Goal: Task Accomplishment & Management: Manage account settings

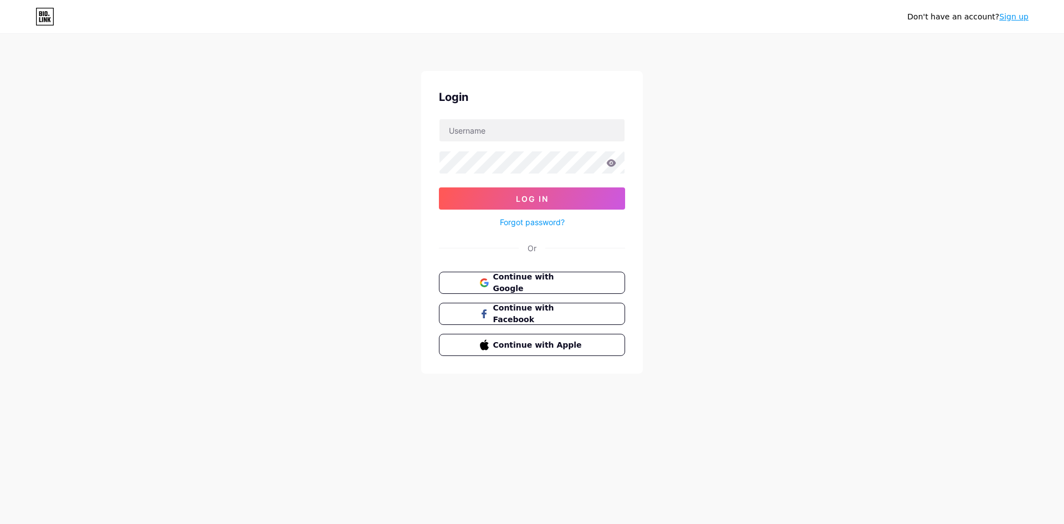
type input "[EMAIL_ADDRESS][DOMAIN_NAME]"
click at [439, 187] on button "Log In" at bounding box center [532, 198] width 186 height 22
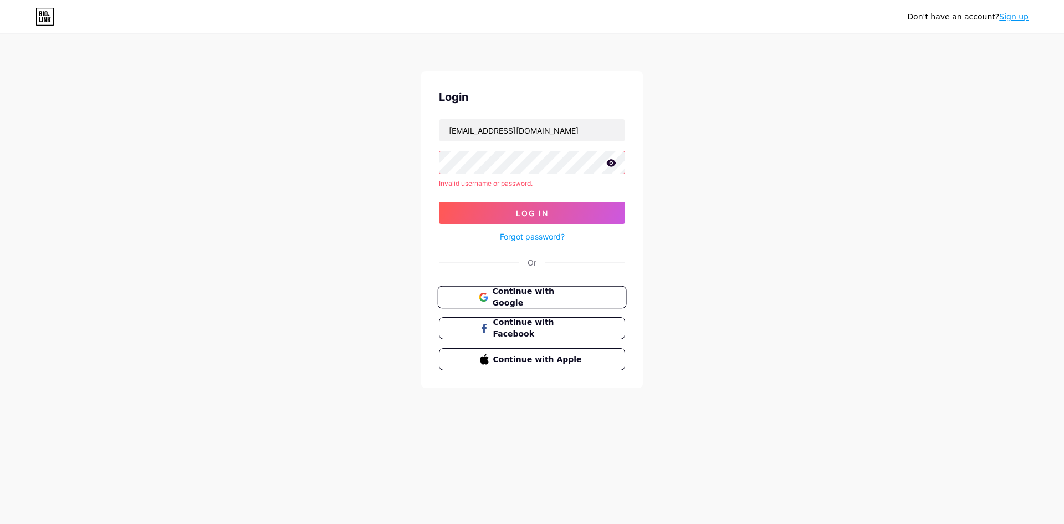
click at [527, 295] on span "Continue with Google" at bounding box center [538, 297] width 93 height 24
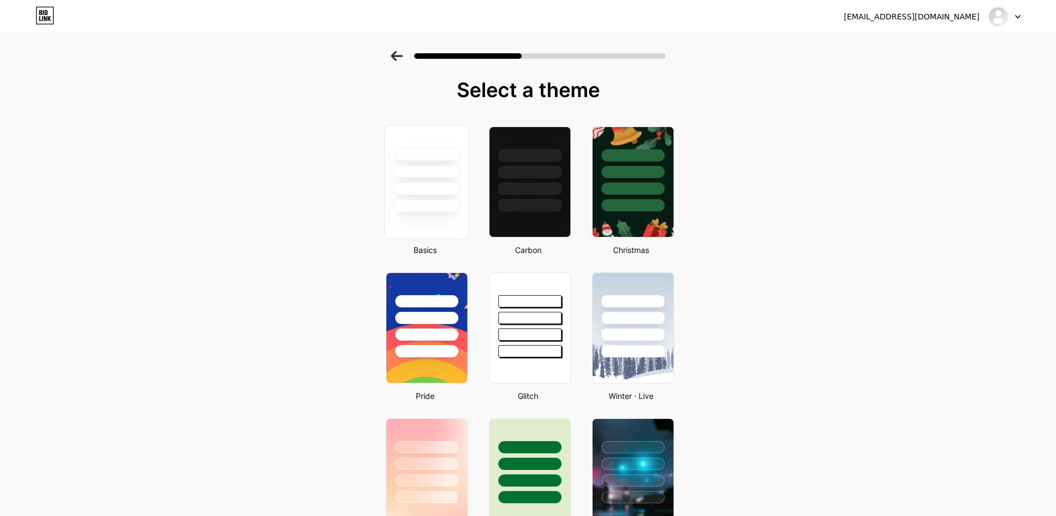
click at [465, 197] on div at bounding box center [426, 168] width 83 height 87
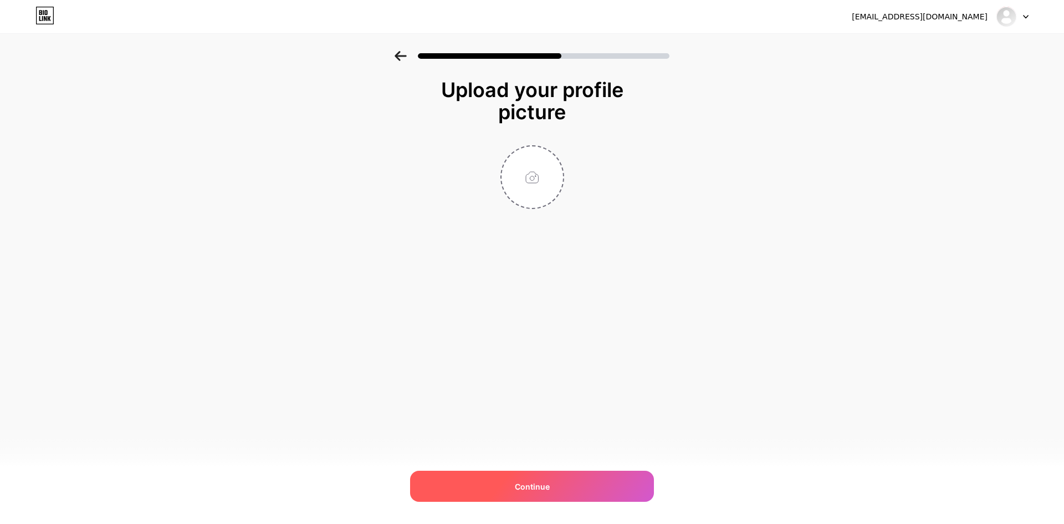
click at [539, 491] on span "Continue" at bounding box center [532, 487] width 35 height 12
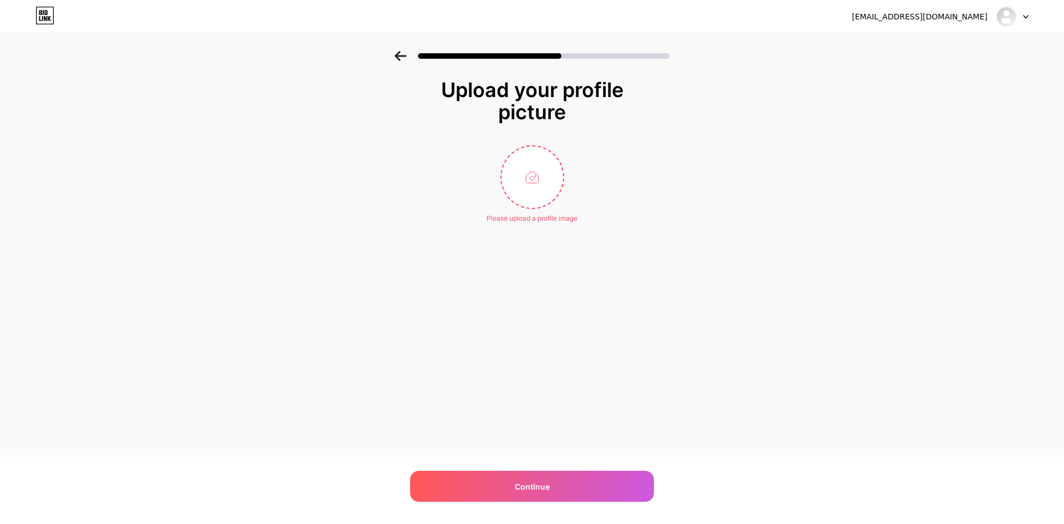
click at [45, 10] on icon at bounding box center [44, 16] width 19 height 18
